Goal: Find specific page/section: Find specific page/section

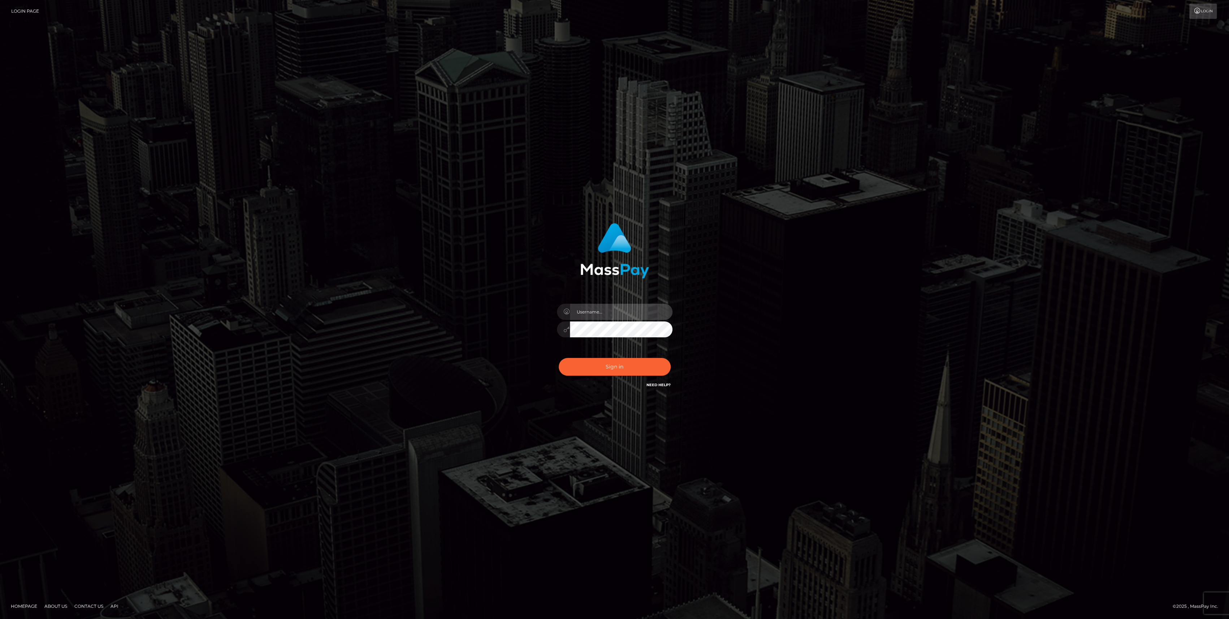
type input "bengreen"
click at [604, 363] on button "Sign in" at bounding box center [615, 367] width 112 height 18
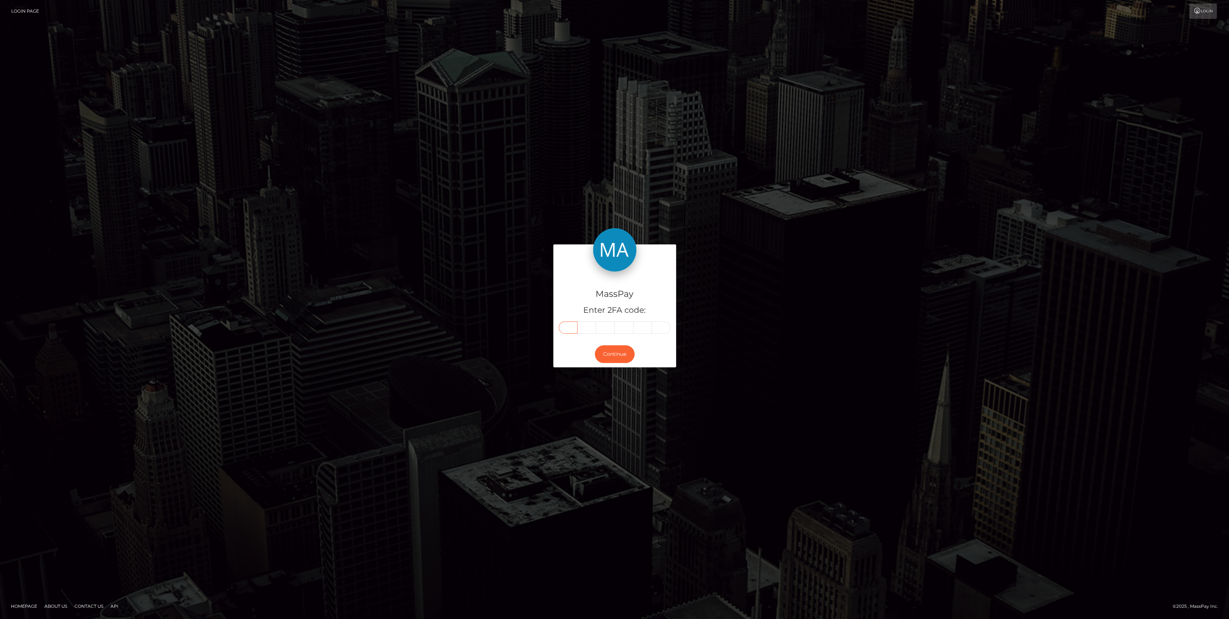
paste input "9"
type input "9"
type input "3"
type input "1"
type input "2"
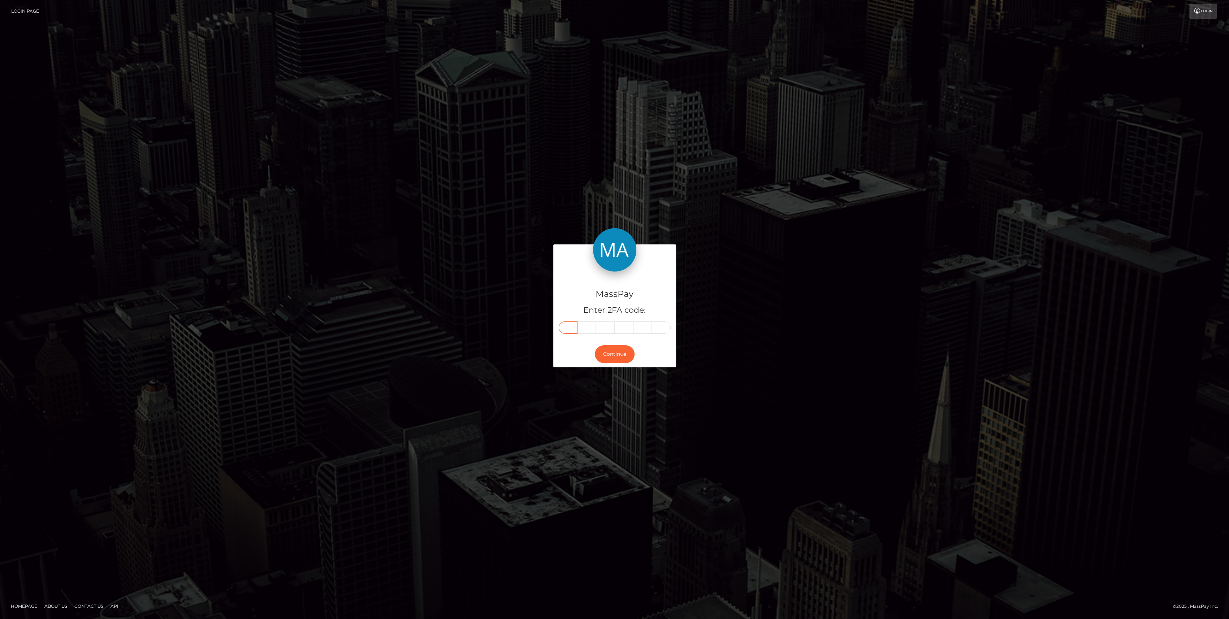
type input "7"
type input "6"
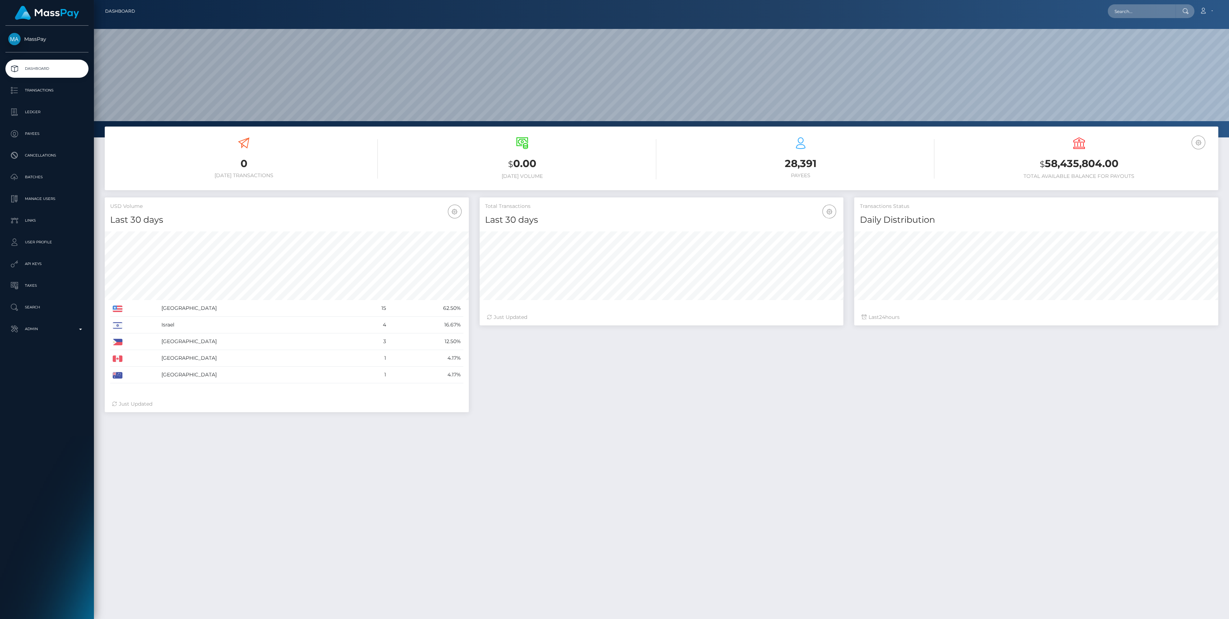
scroll to position [128, 364]
click at [75, 321] on link "Admin" at bounding box center [46, 329] width 83 height 18
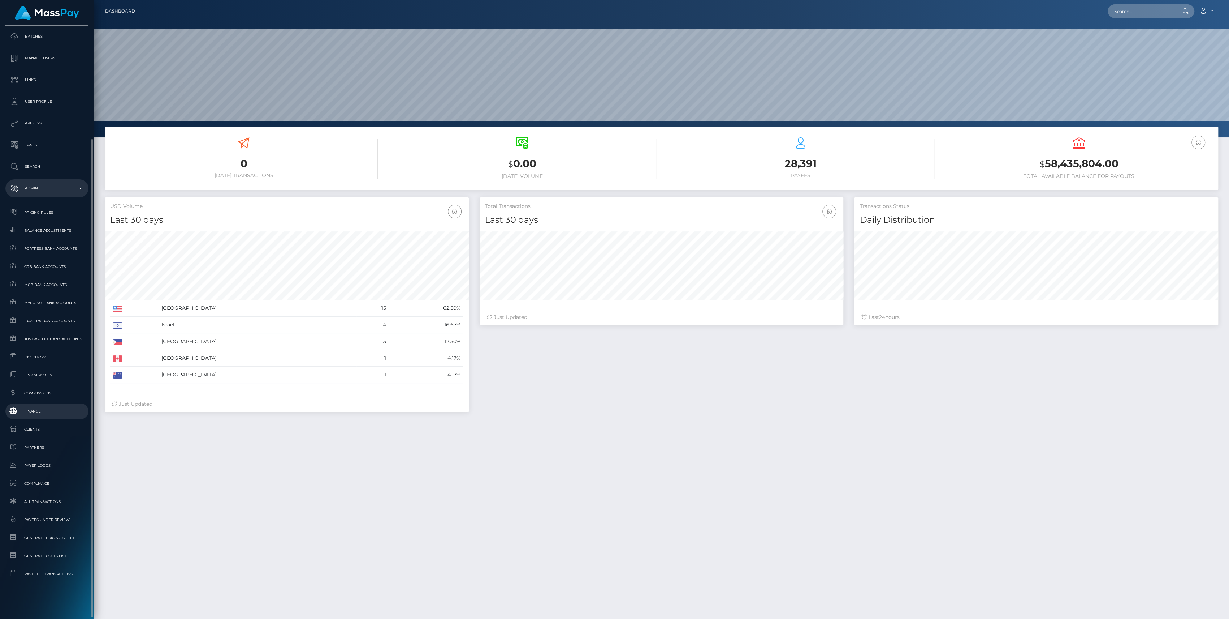
click at [23, 416] on link "Finance" at bounding box center [46, 411] width 83 height 16
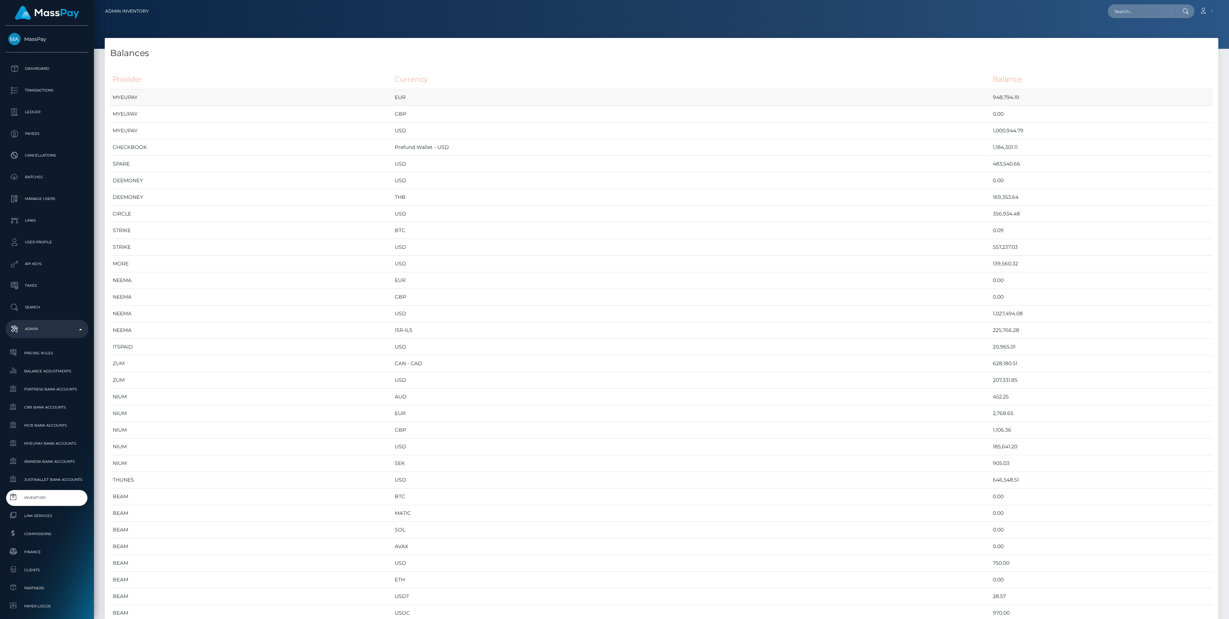
scroll to position [3684, 1113]
drag, startPoint x: 122, startPoint y: 82, endPoint x: 116, endPoint y: 81, distance: 6.5
click at [122, 82] on th "Provider" at bounding box center [251, 79] width 282 height 20
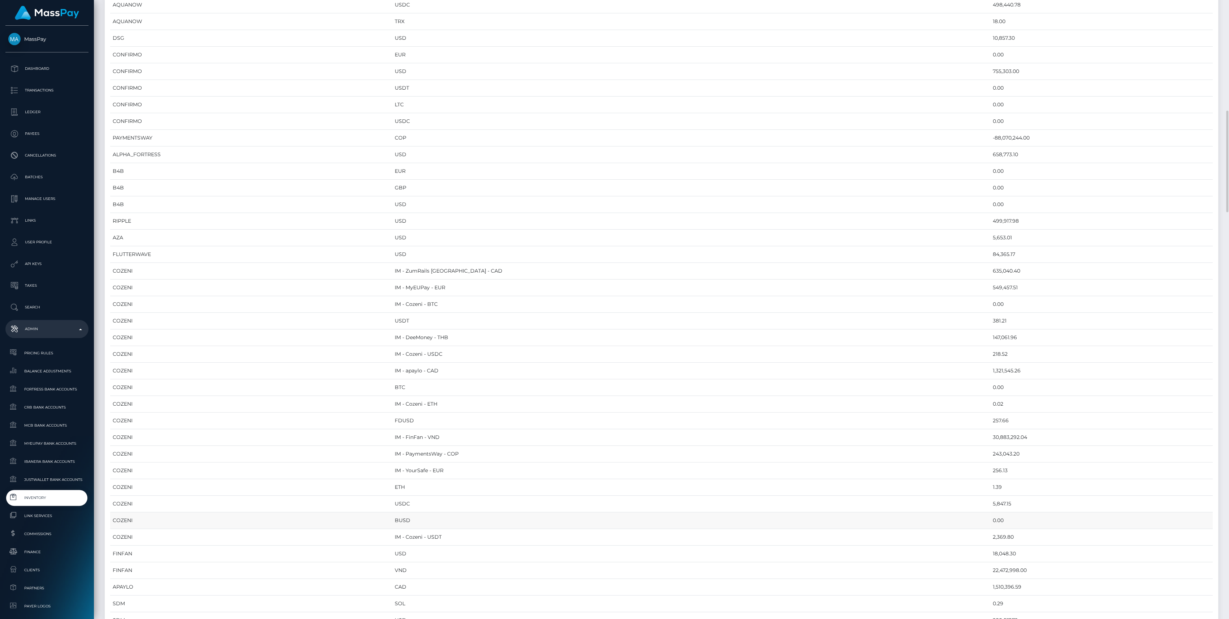
scroll to position [963, 0]
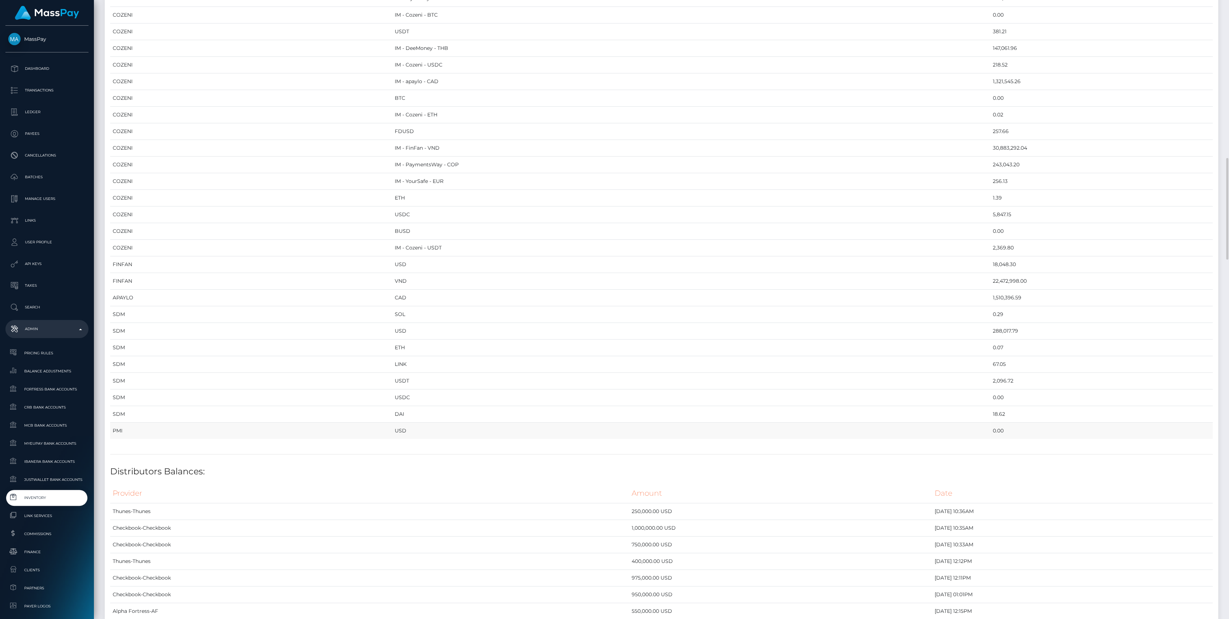
drag, startPoint x: 113, startPoint y: 80, endPoint x: 951, endPoint y: 426, distance: 906.4
copy table "Provider Currency Balance MYEUPAY EUR 948,794.19 MYEUPAY GBP 0.00 MYEUPAY USD 1…"
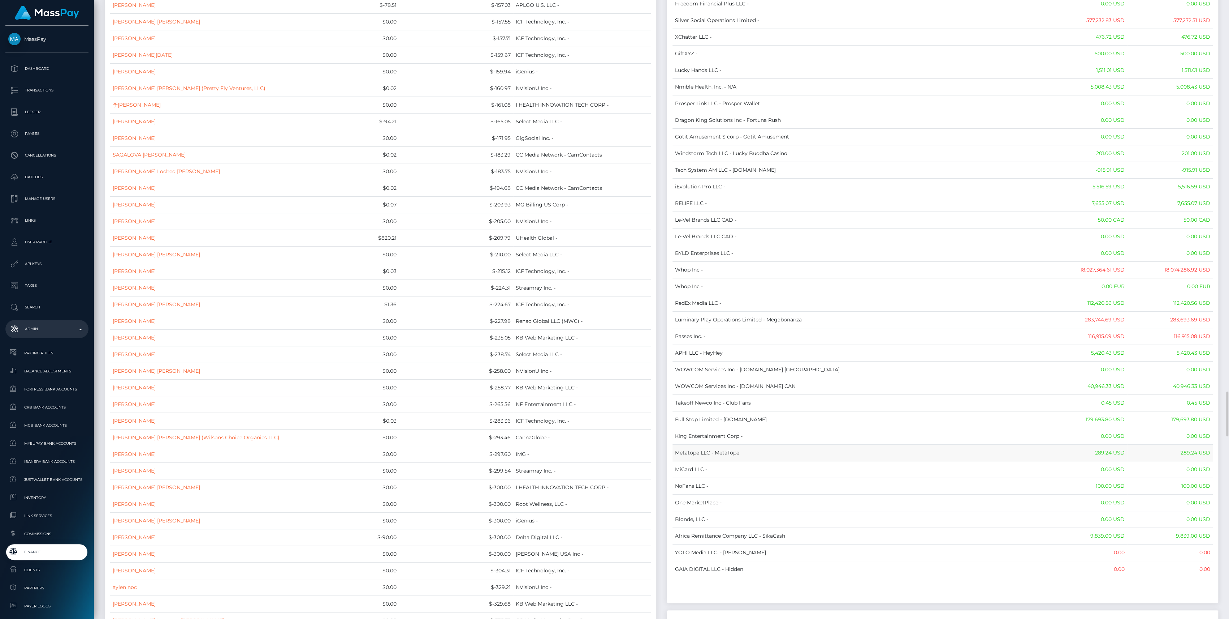
scroll to position [5540, 0]
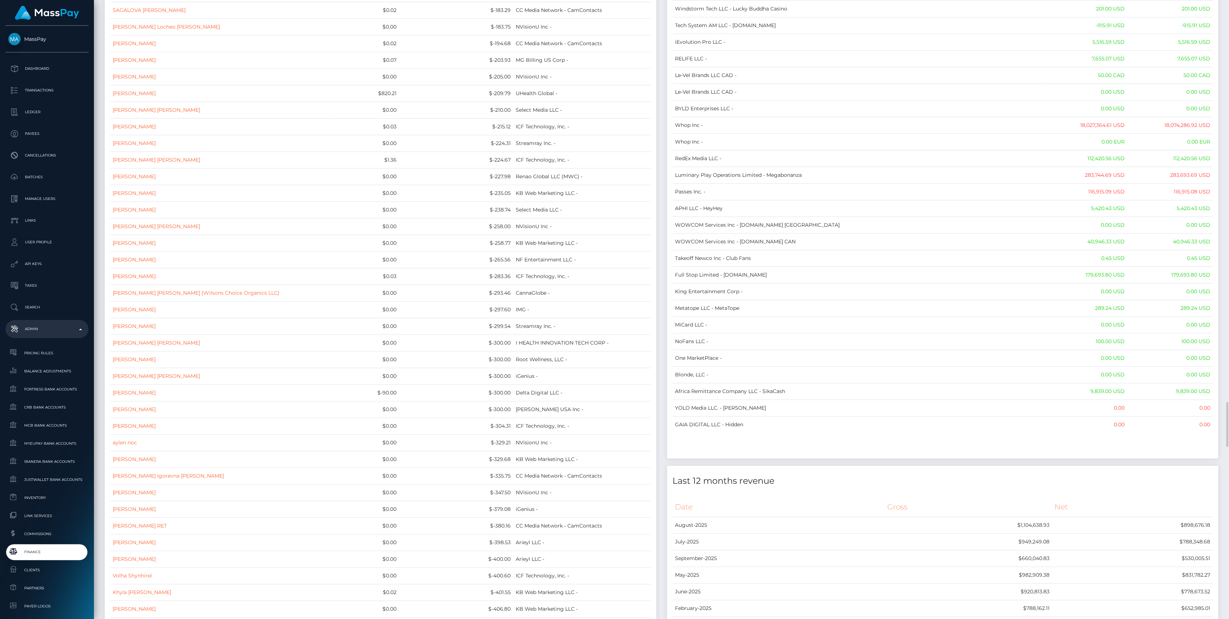
drag, startPoint x: 676, startPoint y: 81, endPoint x: 1199, endPoint y: 425, distance: 625.5
copy table
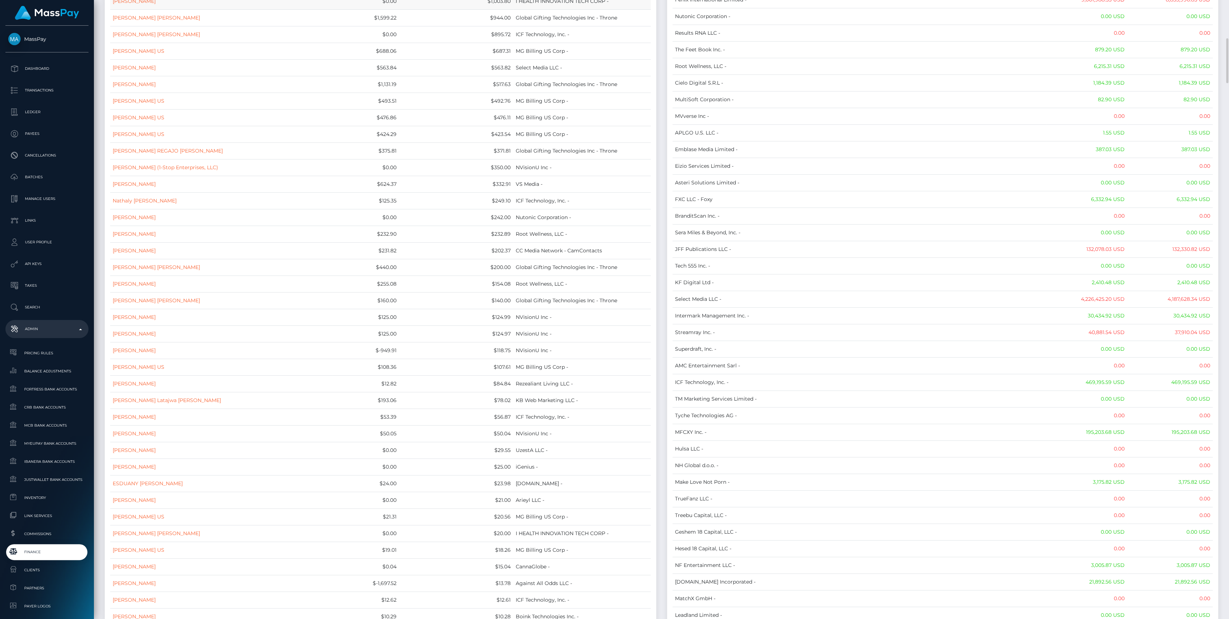
scroll to position [0, 0]
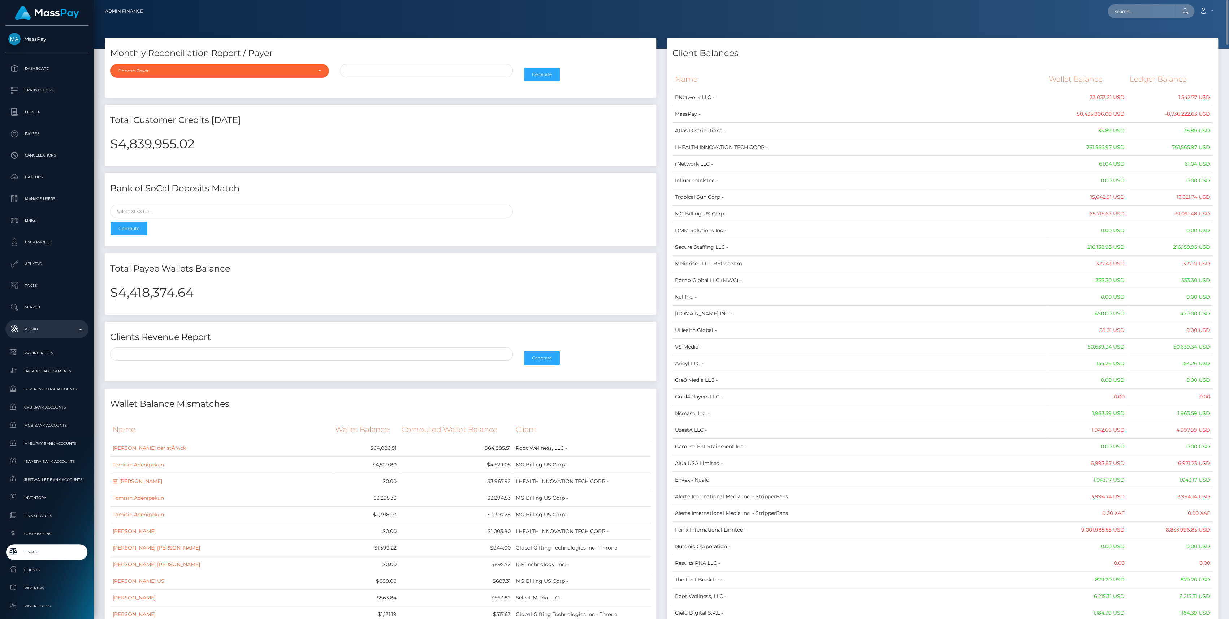
click at [151, 283] on div "$4,418,374.64" at bounding box center [381, 296] width 552 height 35
copy h2 "4,418,374.64"
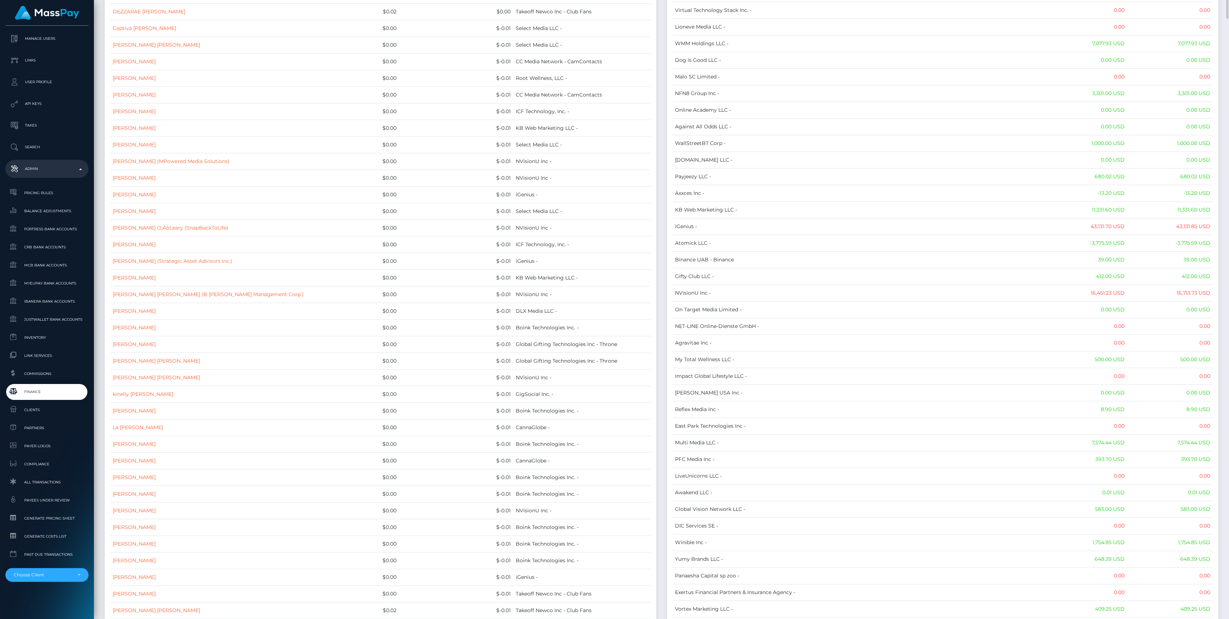
scroll to position [1638, 0]
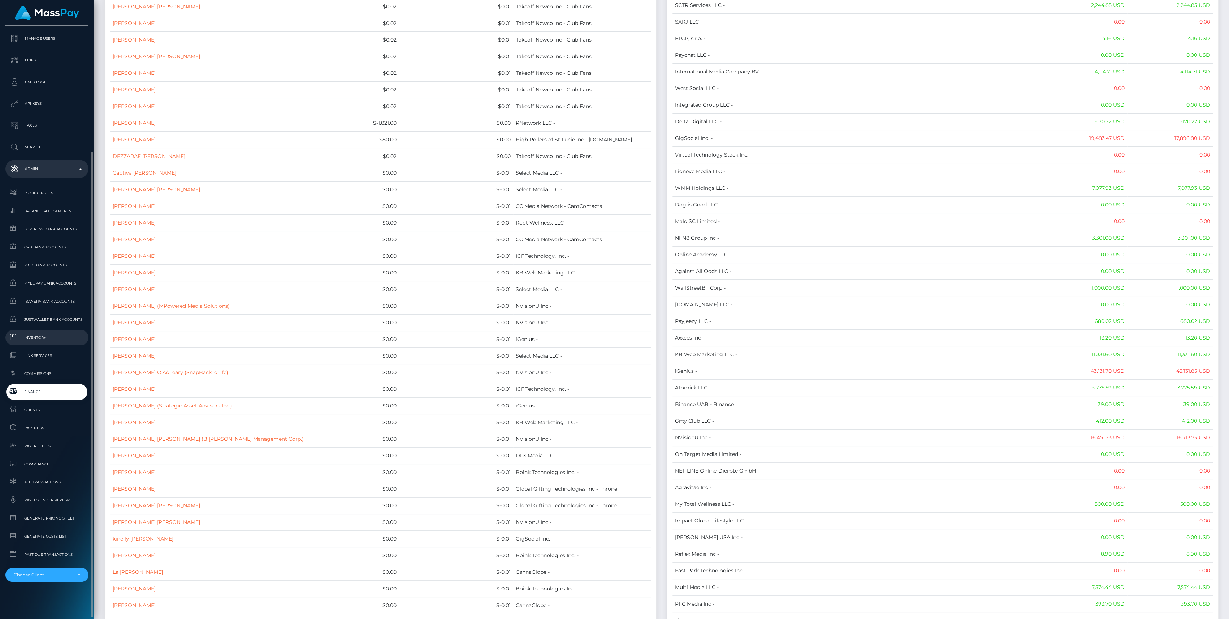
click at [46, 332] on link "Inventory" at bounding box center [46, 337] width 83 height 16
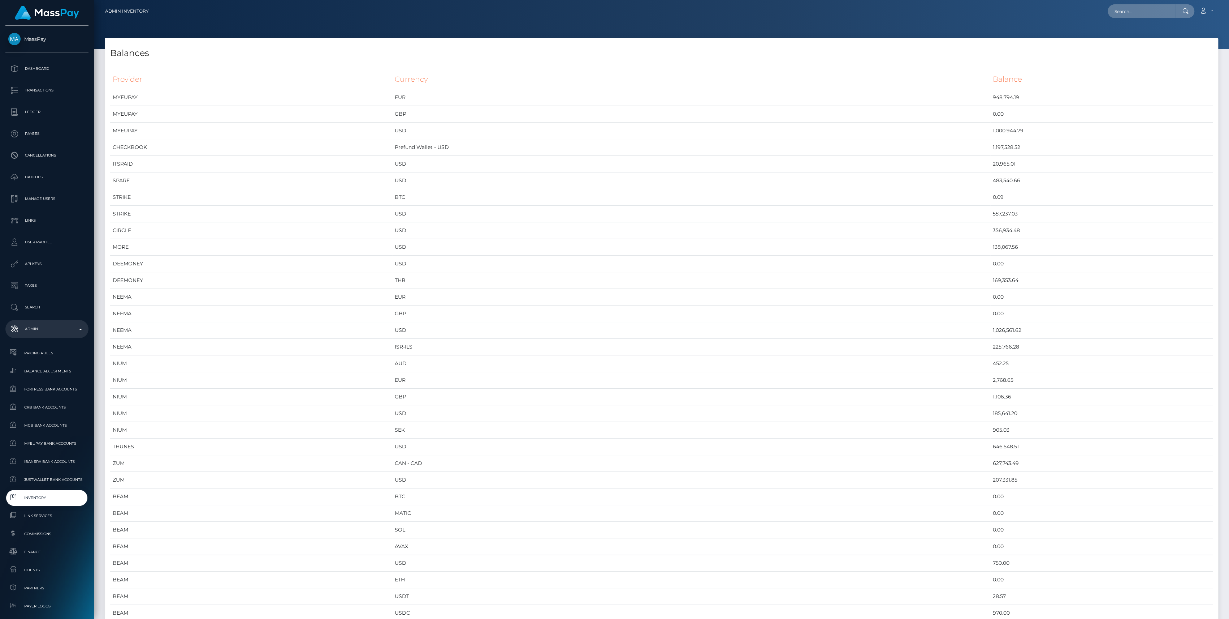
scroll to position [3684, 1113]
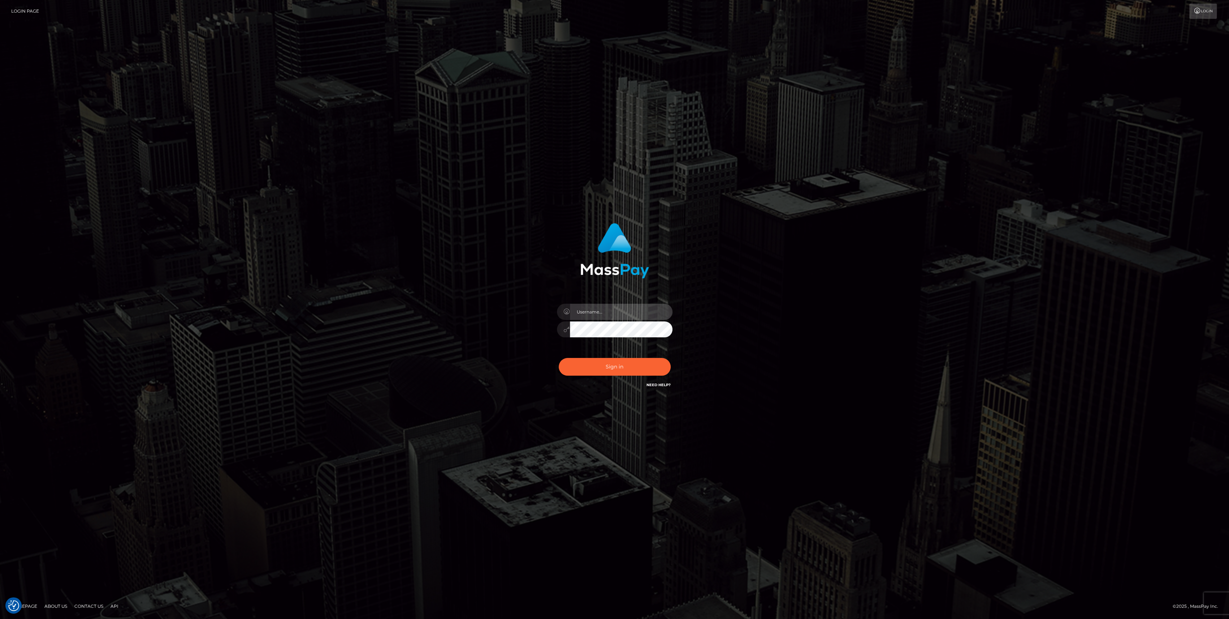
type input "bengreen"
click at [601, 364] on div "Sign in Need Help?" at bounding box center [615, 369] width 126 height 32
type input "bengreen"
click at [629, 371] on button "Sign in" at bounding box center [615, 367] width 112 height 18
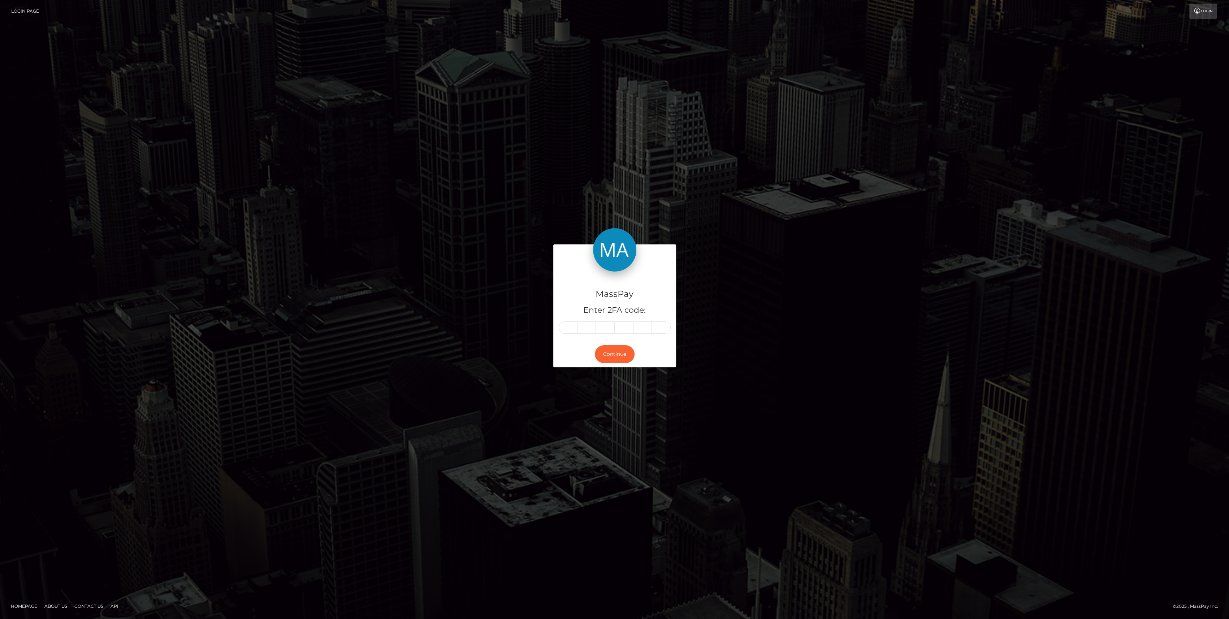
click at [566, 328] on input "text" at bounding box center [568, 327] width 19 height 12
type input "1"
type input "3"
type input "6"
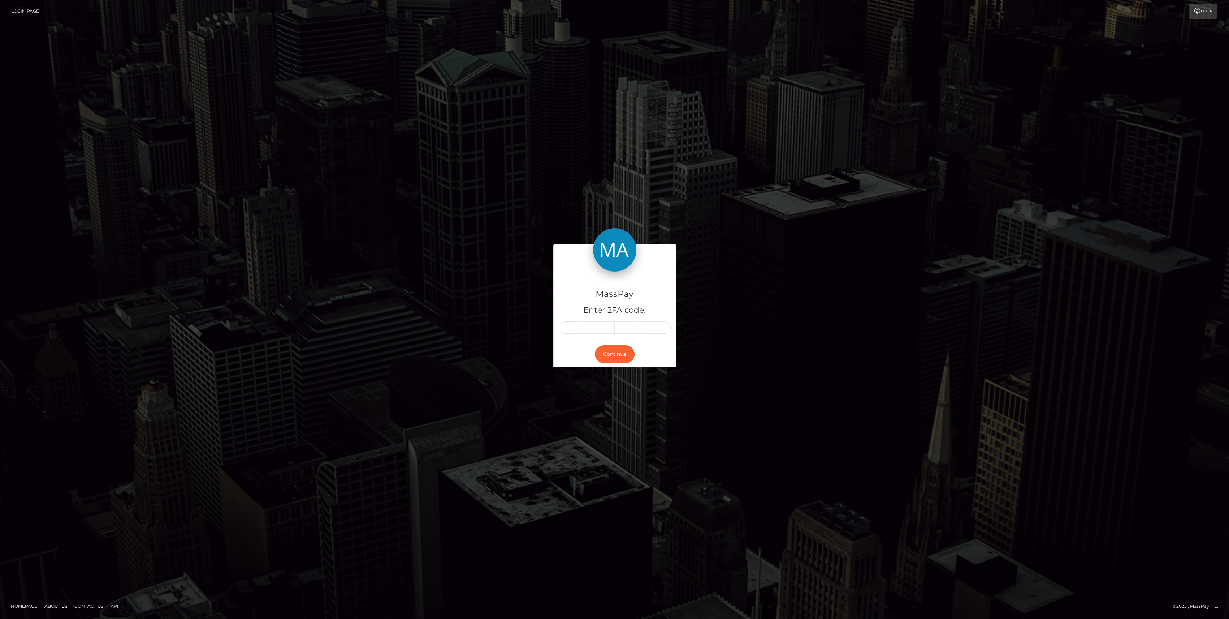
type input "3"
click at [608, 354] on button "Continue" at bounding box center [615, 354] width 40 height 18
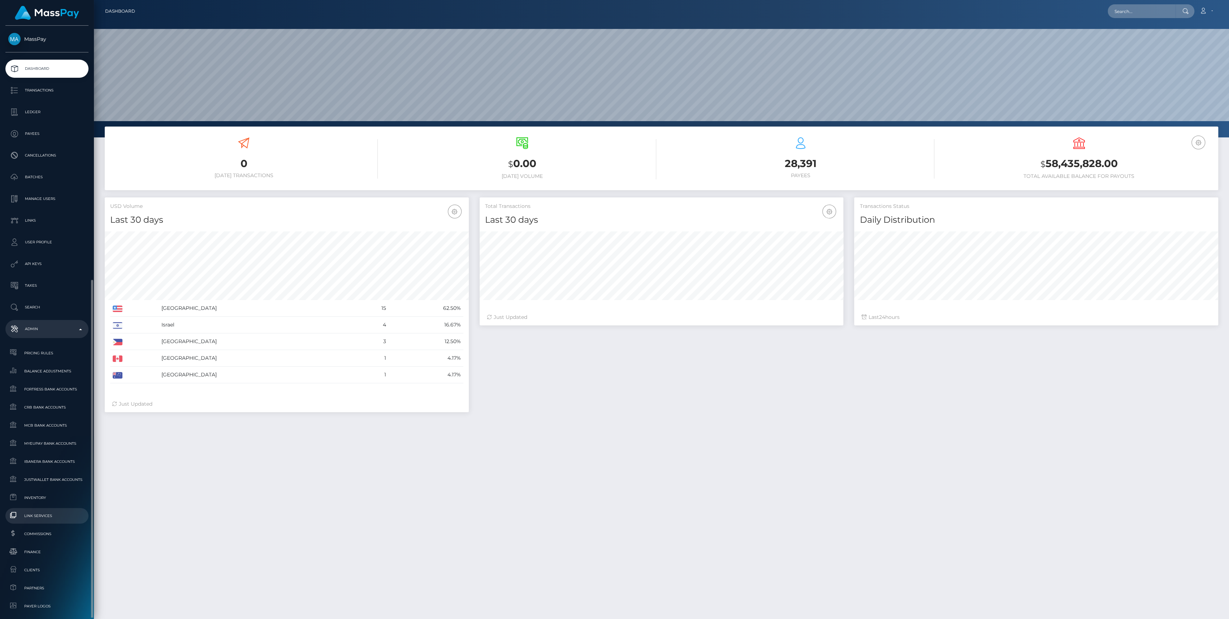
scroll to position [141, 0]
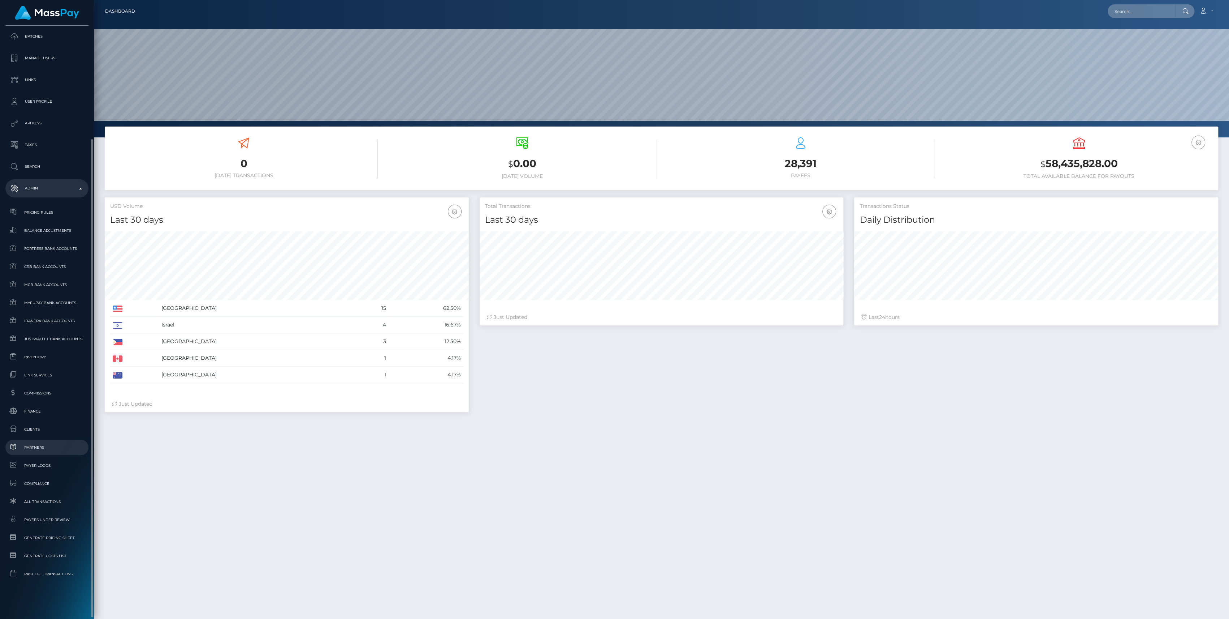
click at [49, 444] on span "Partners" at bounding box center [46, 447] width 77 height 8
click at [45, 415] on link "Finance" at bounding box center [46, 411] width 83 height 16
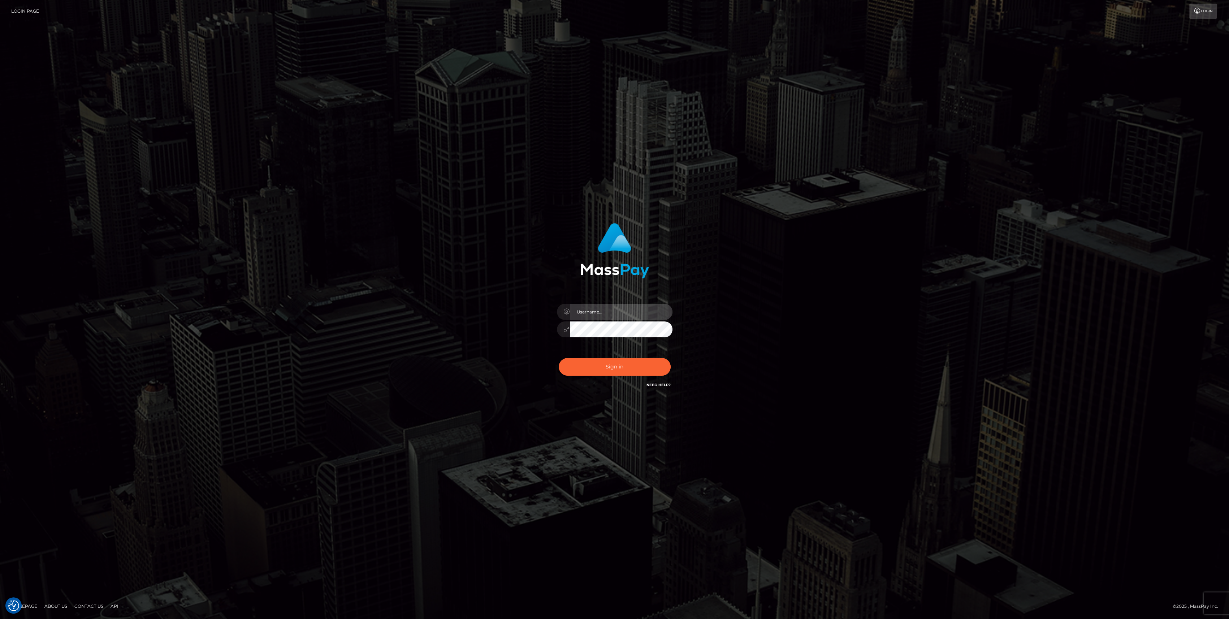
type input "bengreen"
click at [600, 386] on div "bengreen Sign in" at bounding box center [615, 305] width 190 height 177
click at [610, 374] on button "Sign in" at bounding box center [615, 367] width 112 height 18
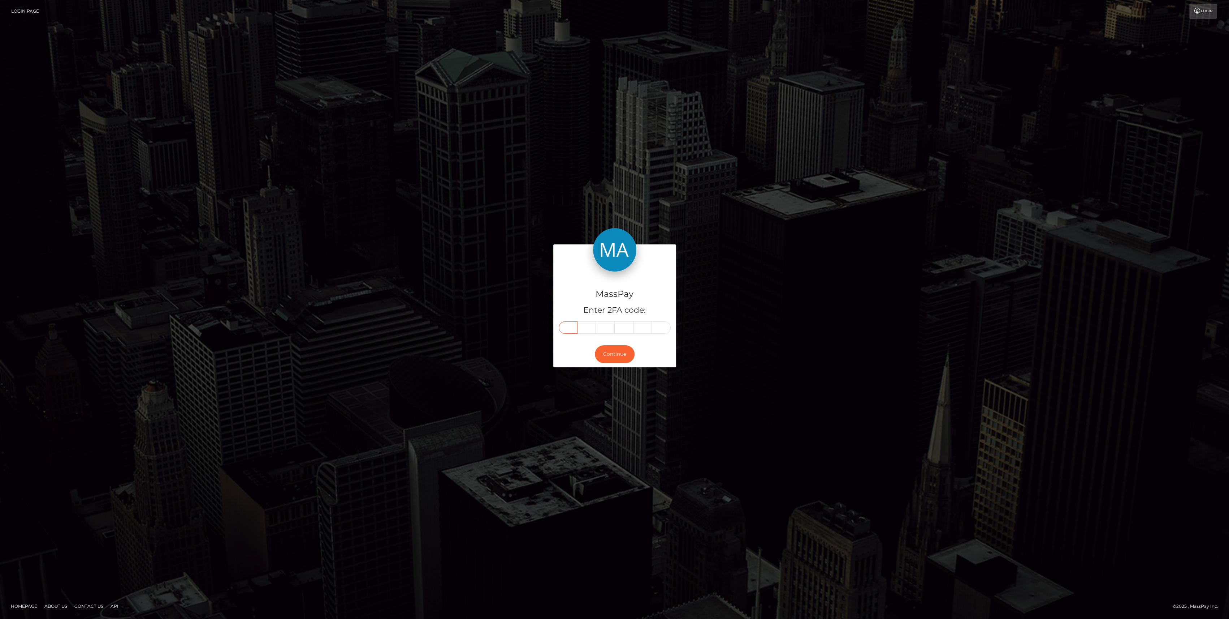
drag, startPoint x: 566, startPoint y: 329, endPoint x: 563, endPoint y: 332, distance: 4.9
paste input "7"
type input "7"
type input "4"
type input "3"
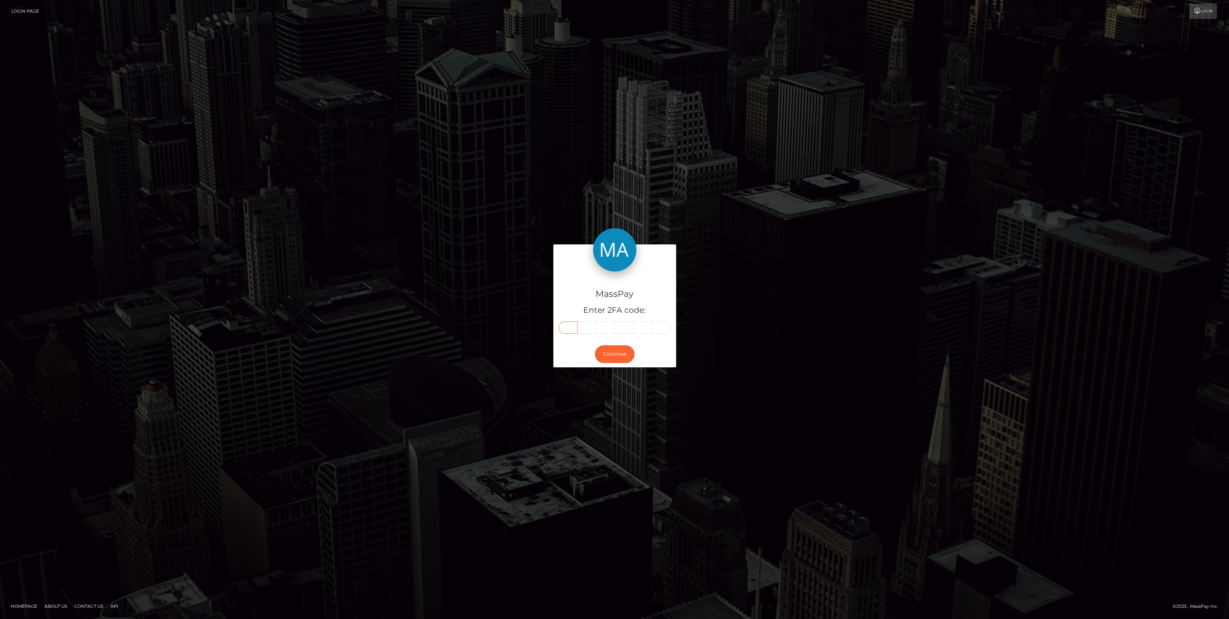
type input "9"
type input "8"
type input "5"
click at [622, 352] on button "Continue" at bounding box center [615, 354] width 40 height 18
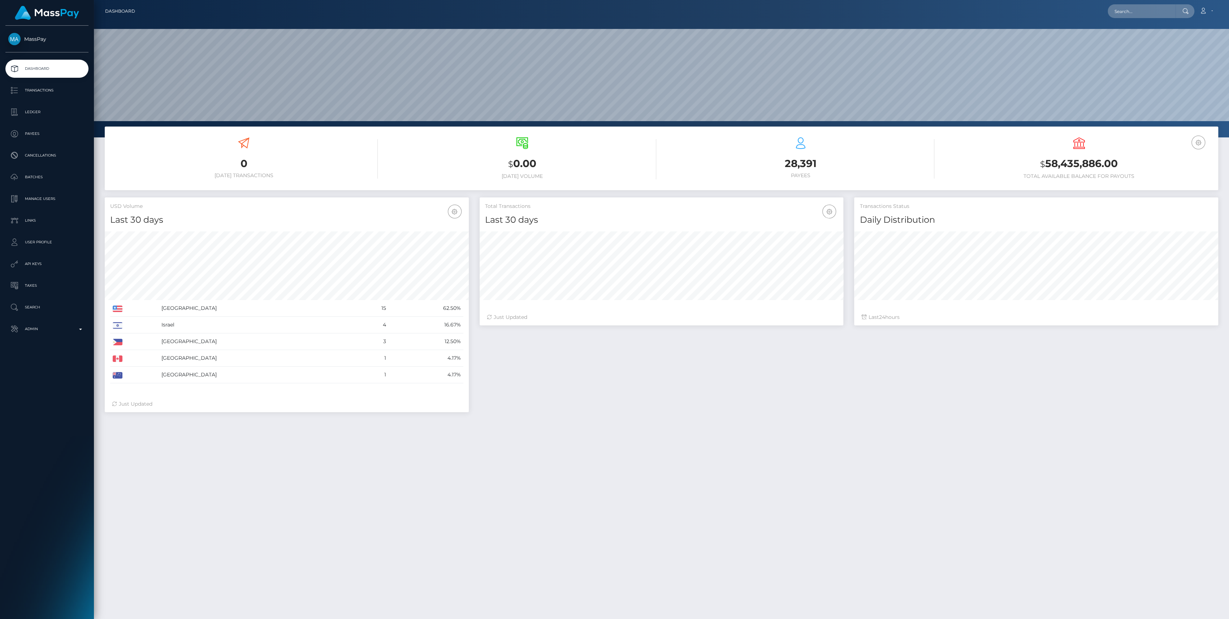
scroll to position [128, 364]
click at [66, 339] on div "MassPay Dashboard Transactions Ledger Payees Cancellations" at bounding box center [47, 321] width 94 height 591
click at [79, 333] on p "Admin" at bounding box center [46, 328] width 77 height 11
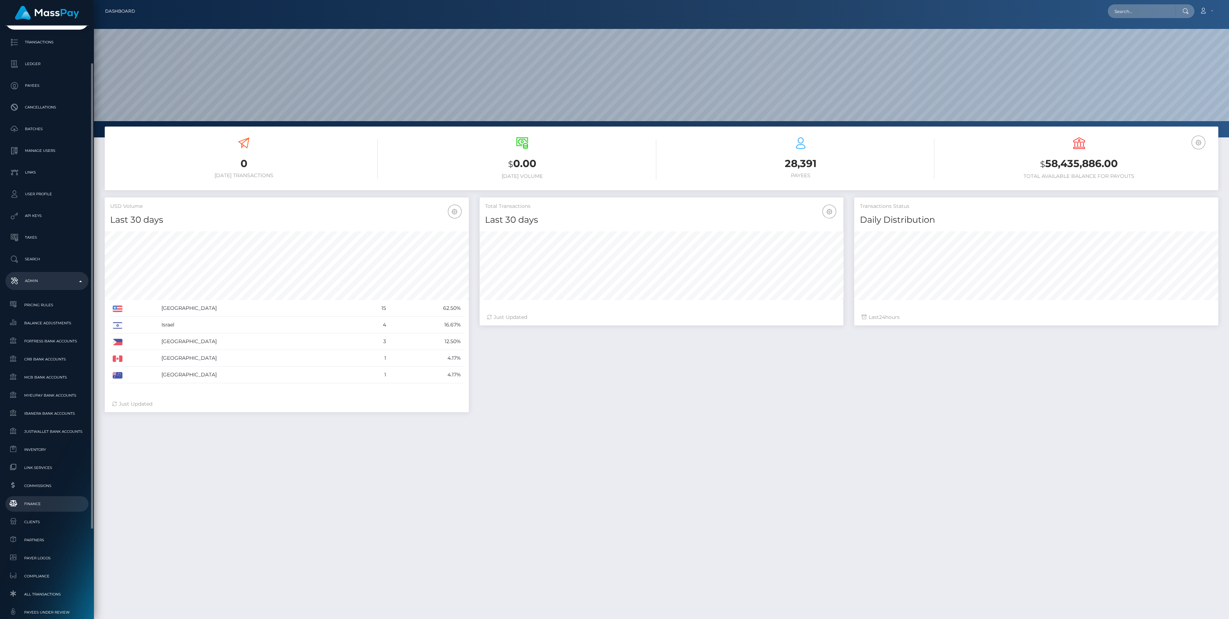
click at [28, 499] on span "Finance" at bounding box center [46, 503] width 77 height 8
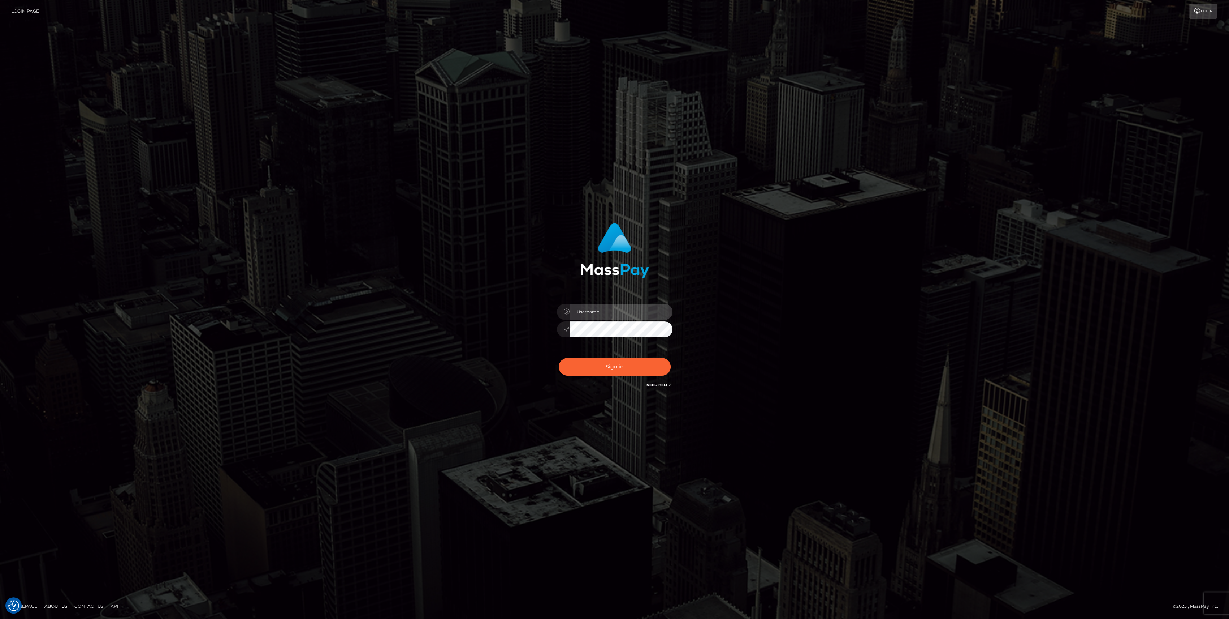
type input "bengreen"
